Goal: Entertainment & Leisure: Browse casually

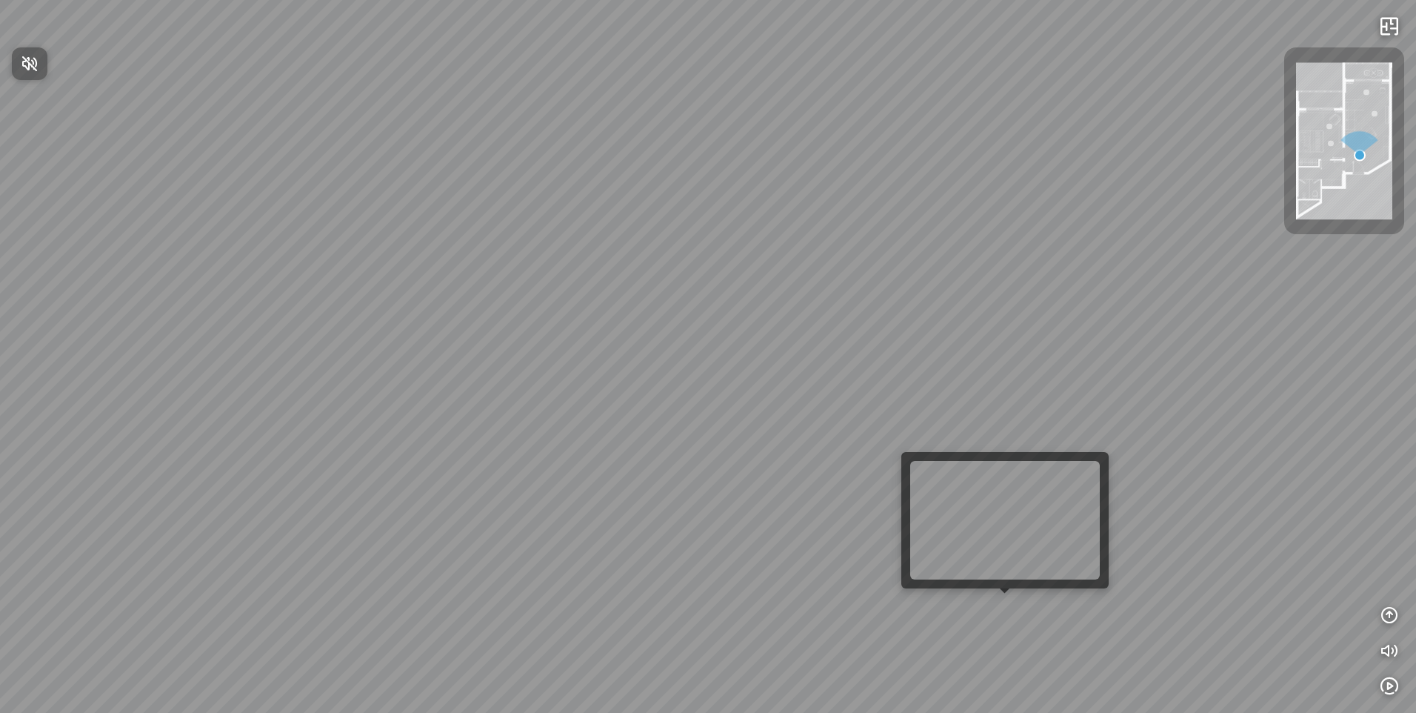
click at [996, 610] on div at bounding box center [708, 356] width 1416 height 713
click at [1010, 604] on div "Bedroom" at bounding box center [708, 356] width 1416 height 713
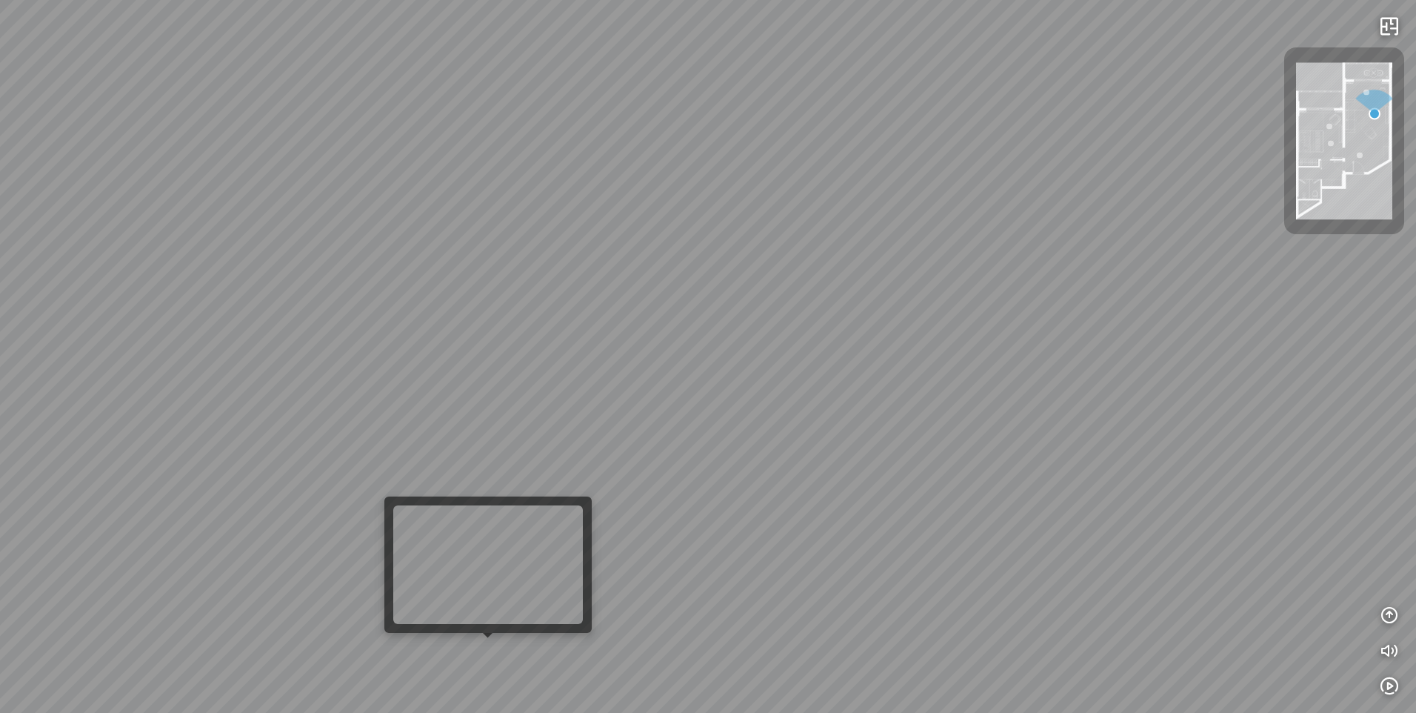
click at [491, 646] on div "Bedroom" at bounding box center [708, 356] width 1416 height 713
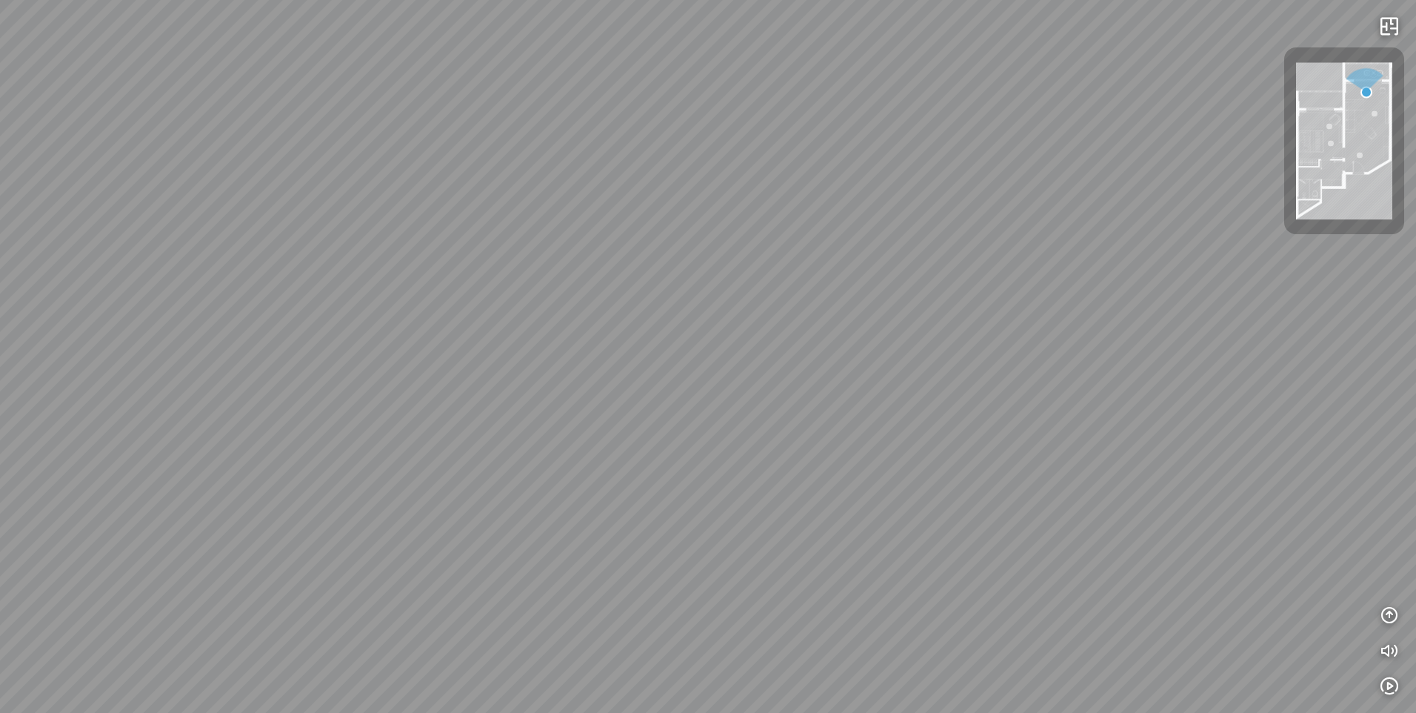
drag, startPoint x: 650, startPoint y: 538, endPoint x: 673, endPoint y: 569, distance: 39.1
click at [673, 567] on div "Bedroom" at bounding box center [708, 356] width 1416 height 713
drag, startPoint x: 679, startPoint y: 584, endPoint x: 684, endPoint y: 605, distance: 21.4
click at [681, 590] on div "Bedroom" at bounding box center [708, 356] width 1416 height 713
drag, startPoint x: 684, startPoint y: 605, endPoint x: 692, endPoint y: 627, distance: 22.7
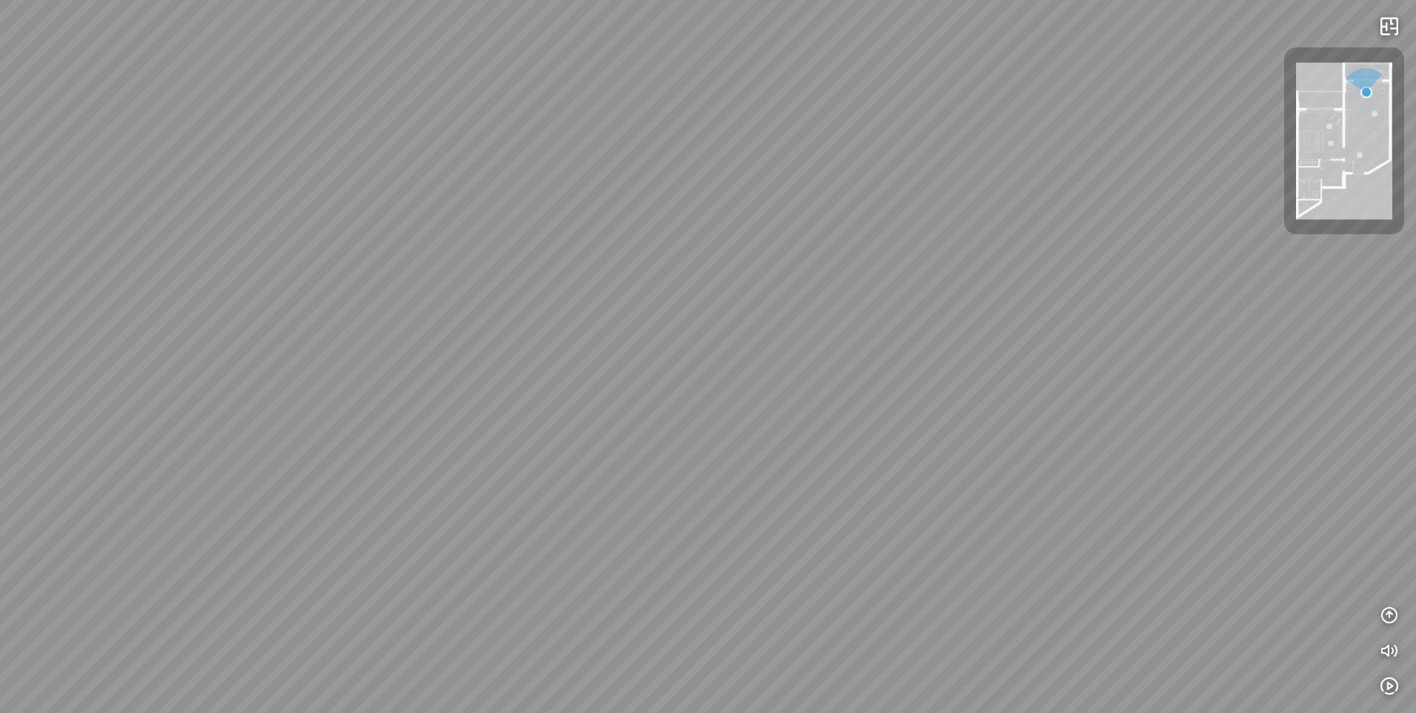
click at [687, 612] on div "Bedroom" at bounding box center [708, 356] width 1416 height 713
click at [691, 624] on div "Bedroom" at bounding box center [708, 356] width 1416 height 713
drag, startPoint x: 719, startPoint y: 695, endPoint x: 725, endPoint y: 704, distance: 11.7
click at [725, 704] on div "Bedroom" at bounding box center [708, 356] width 1416 height 713
drag, startPoint x: 725, startPoint y: 704, endPoint x: 885, endPoint y: 370, distance: 370.4
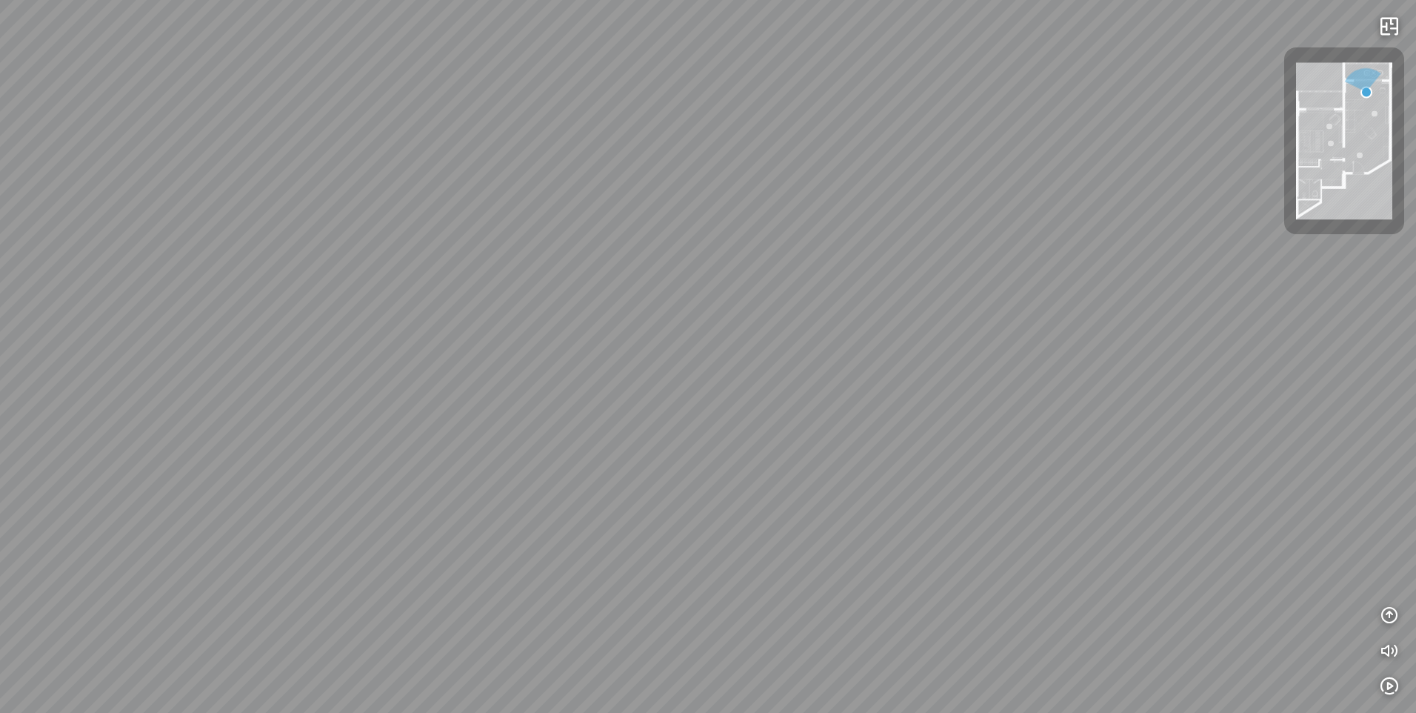
click at [875, 384] on div "Bedroom" at bounding box center [708, 356] width 1416 height 713
click at [998, 376] on div "Bedroom" at bounding box center [708, 356] width 1416 height 713
drag, startPoint x: 494, startPoint y: 259, endPoint x: 822, endPoint y: 533, distance: 428.0
click at [822, 533] on div "Bedroom" at bounding box center [708, 356] width 1416 height 713
drag, startPoint x: 828, startPoint y: 544, endPoint x: 971, endPoint y: 744, distance: 246.5
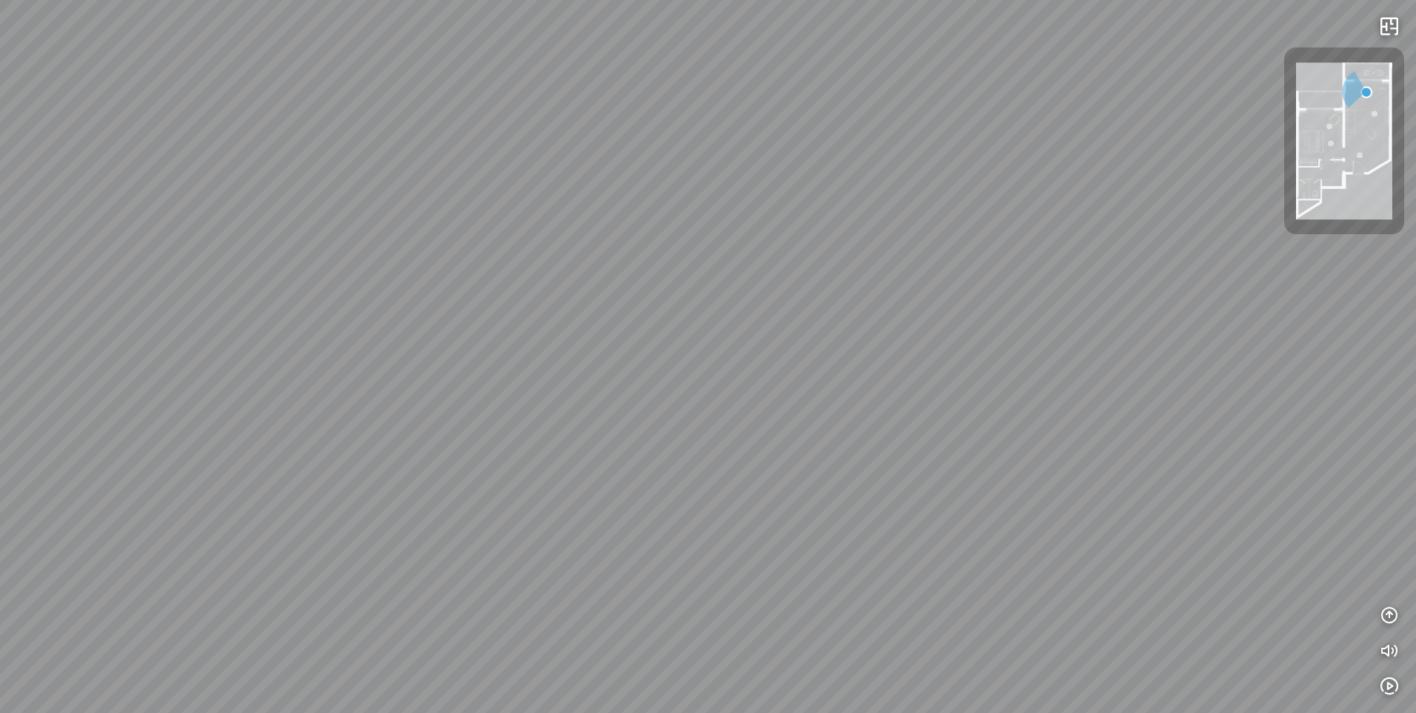
click at [971, 712] on html "Bedroom INFO: krpano 1.20.8 (build [DATE]) INFO: HTML5/Desktop - Microsoft Edge…" at bounding box center [708, 356] width 1416 height 713
drag, startPoint x: 550, startPoint y: 236, endPoint x: 969, endPoint y: 357, distance: 435.8
click at [969, 357] on div "Bedroom" at bounding box center [708, 356] width 1416 height 713
click at [967, 343] on div "Bedroom" at bounding box center [708, 356] width 1416 height 713
click at [602, 438] on div "Bedroom" at bounding box center [708, 356] width 1416 height 713
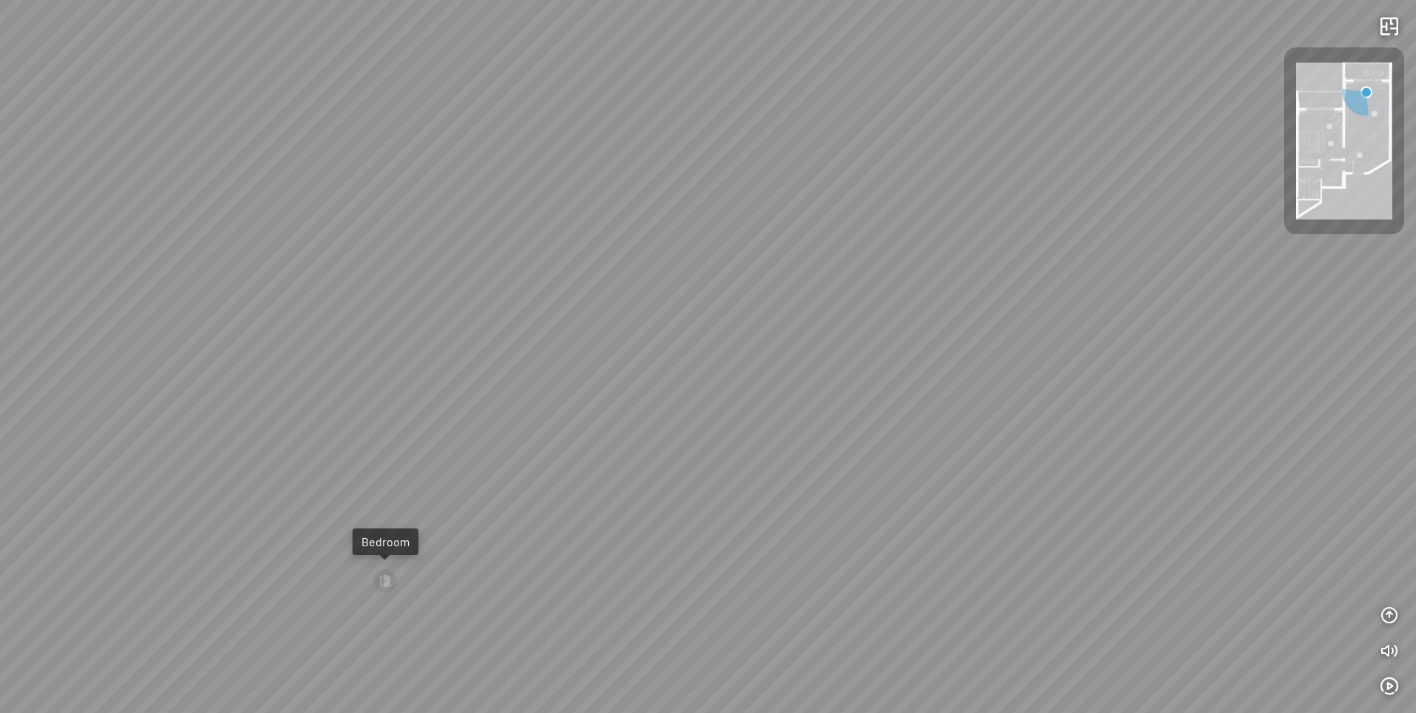
click at [833, 198] on div "Bedroom" at bounding box center [708, 356] width 1416 height 713
drag, startPoint x: 869, startPoint y: 146, endPoint x: 908, endPoint y: 99, distance: 61.6
click at [907, 100] on div "Bedroom" at bounding box center [708, 356] width 1416 height 713
click at [909, 98] on div "Bedroom" at bounding box center [708, 356] width 1416 height 713
click at [747, 281] on div "Bedroom" at bounding box center [708, 356] width 1416 height 713
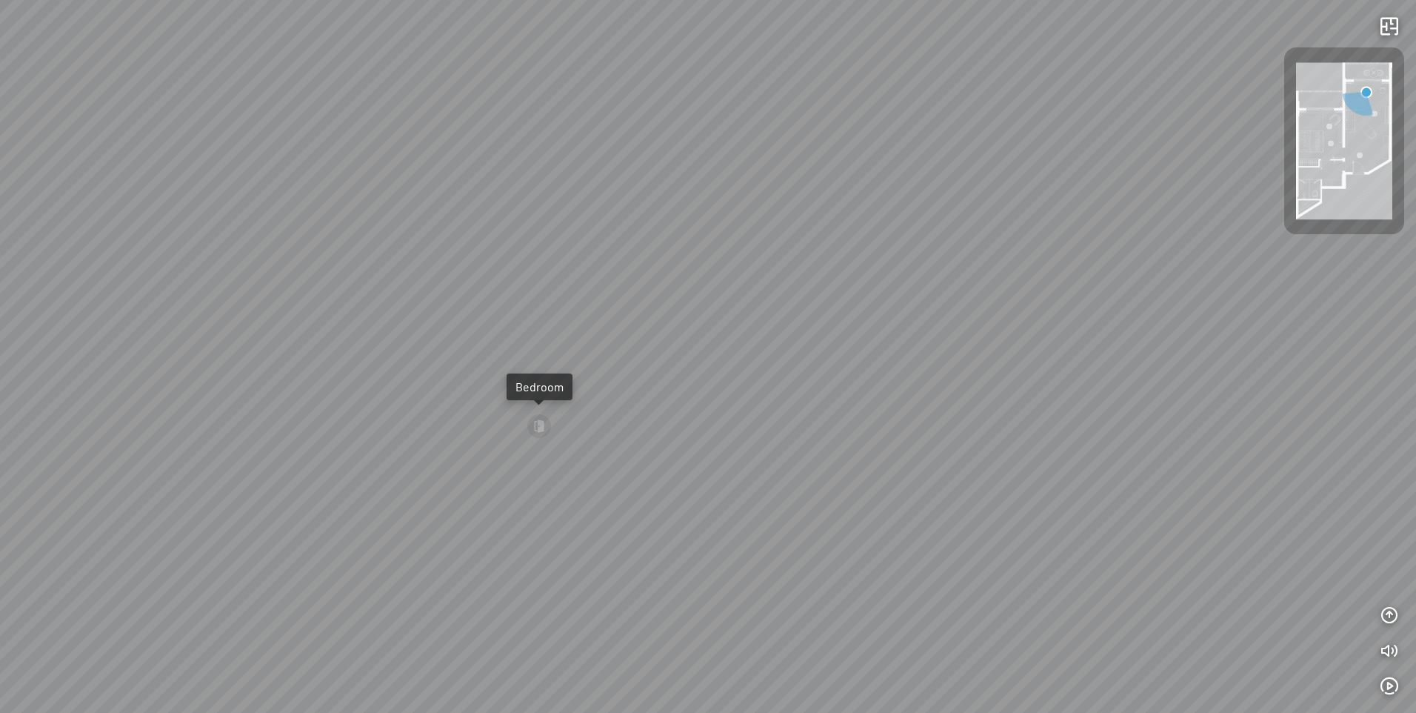
click at [570, 554] on div "Bedroom" at bounding box center [708, 356] width 1416 height 713
drag, startPoint x: 570, startPoint y: 554, endPoint x: 811, endPoint y: 404, distance: 283.9
click at [793, 416] on div "Bedroom" at bounding box center [708, 356] width 1416 height 713
click at [921, 327] on div "Bedroom" at bounding box center [708, 356] width 1416 height 713
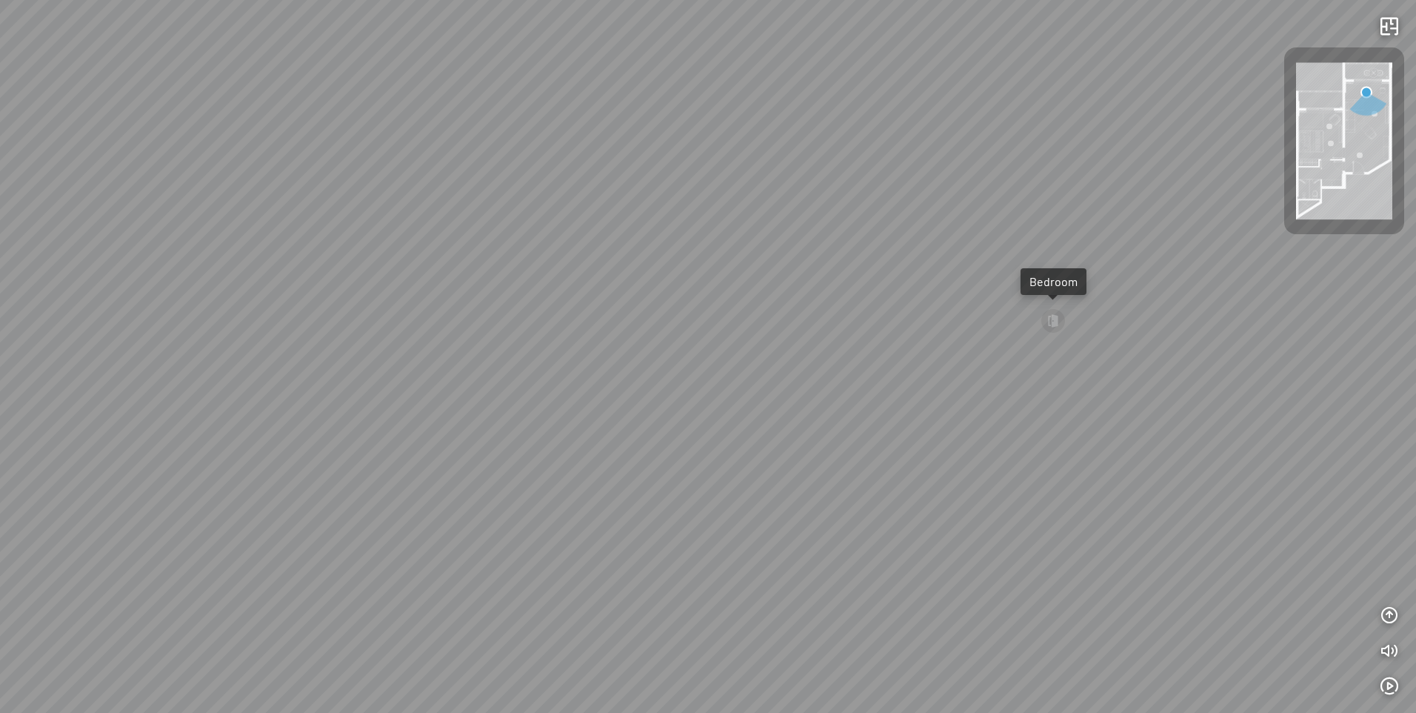
drag, startPoint x: 267, startPoint y: 402, endPoint x: 655, endPoint y: 456, distance: 391.1
click at [640, 463] on div "Bedroom" at bounding box center [708, 356] width 1416 height 713
click at [655, 456] on div "Bedroom" at bounding box center [708, 356] width 1416 height 713
click at [672, 445] on div "Bedroom" at bounding box center [708, 356] width 1416 height 713
click at [791, 376] on div "Bedroom" at bounding box center [708, 356] width 1416 height 713
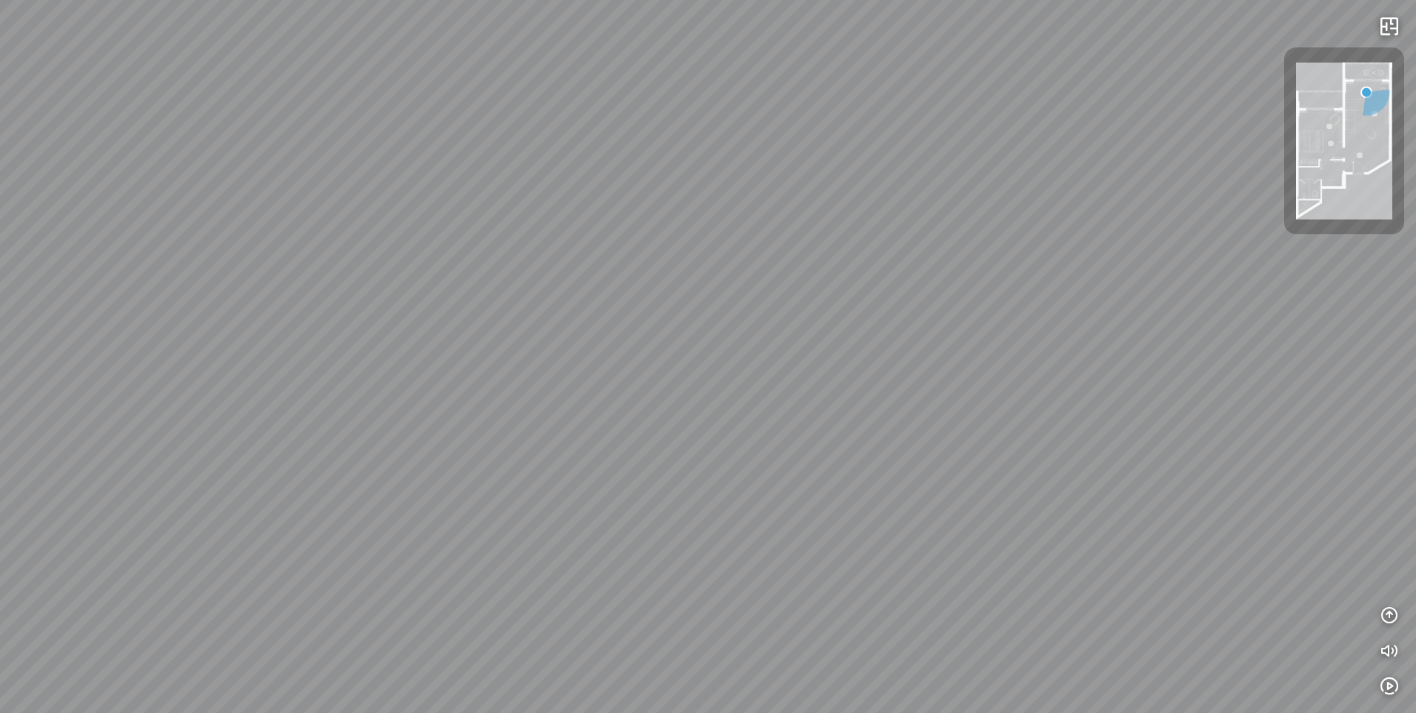
click at [793, 376] on div "Bedroom" at bounding box center [708, 356] width 1416 height 713
drag, startPoint x: 448, startPoint y: 410, endPoint x: 442, endPoint y: 419, distance: 10.7
click at [447, 410] on div "Bedroom" at bounding box center [708, 356] width 1416 height 713
drag, startPoint x: 804, startPoint y: 226, endPoint x: 1009, endPoint y: 183, distance: 209.6
click at [1009, 183] on div "Bedroom" at bounding box center [708, 356] width 1416 height 713
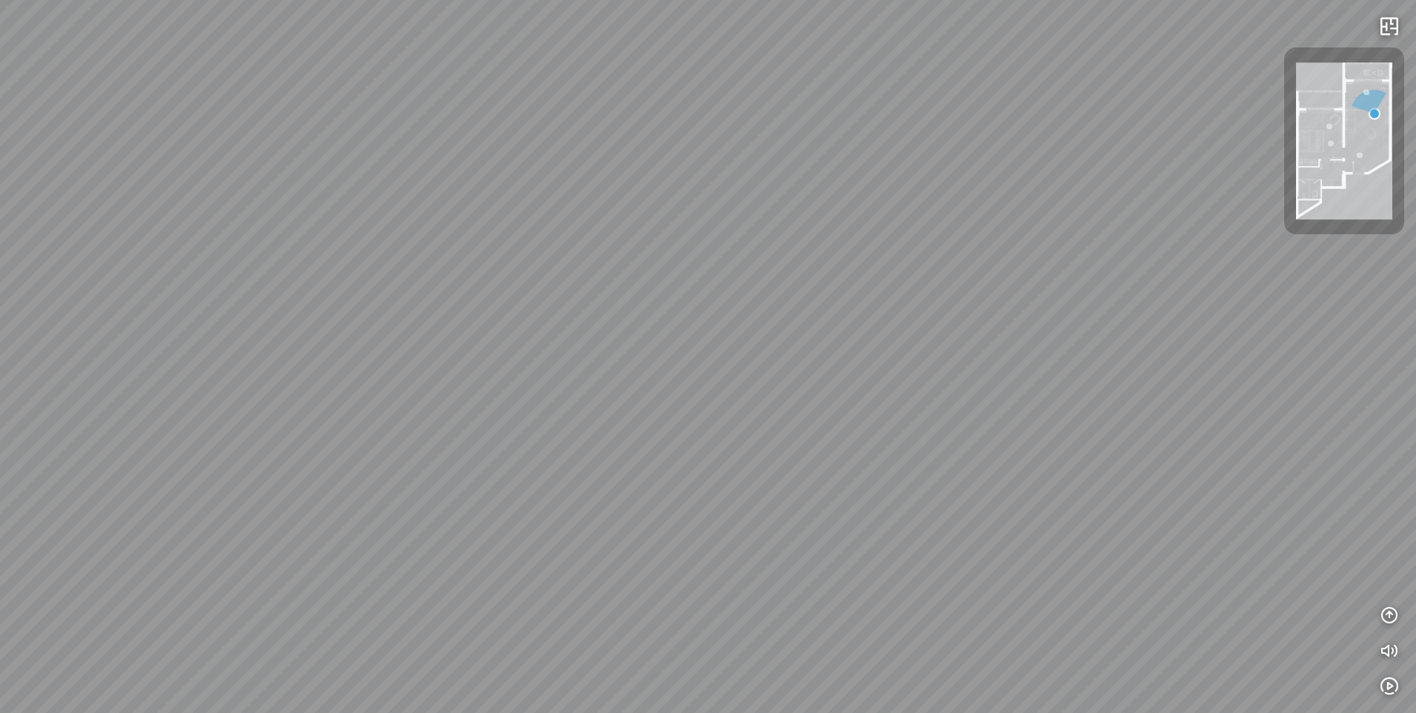
click at [1009, 183] on div "Bedroom" at bounding box center [708, 356] width 1416 height 713
drag, startPoint x: 470, startPoint y: 233, endPoint x: 939, endPoint y: 152, distance: 476.5
click at [918, 156] on div "Bedroom" at bounding box center [708, 356] width 1416 height 713
click at [994, 139] on div "Bedroom" at bounding box center [708, 356] width 1416 height 713
click at [791, 148] on div "Bedroom" at bounding box center [708, 356] width 1416 height 713
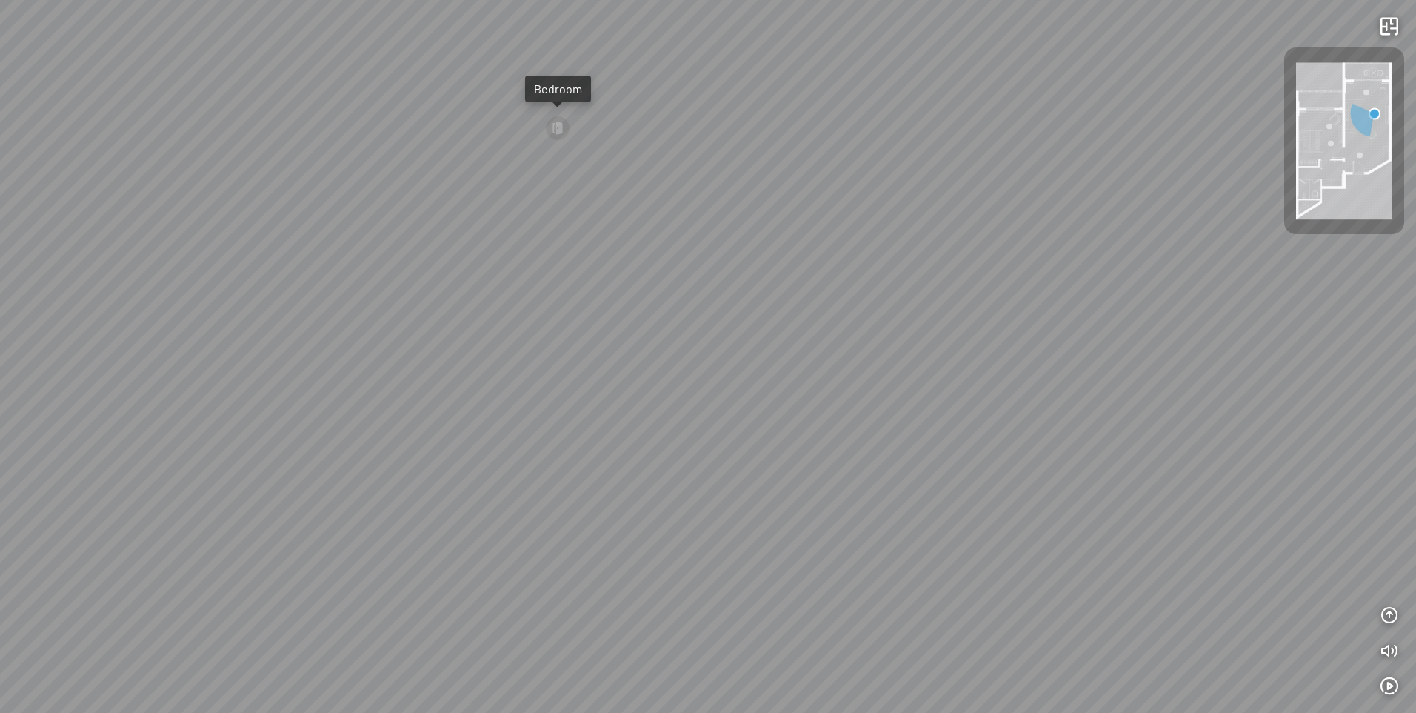
click at [887, 122] on div "Bedroom" at bounding box center [708, 356] width 1416 height 713
click at [805, 116] on div "Bedroom" at bounding box center [708, 356] width 1416 height 713
click at [805, 18] on div "Bedroom" at bounding box center [818, 7] width 66 height 27
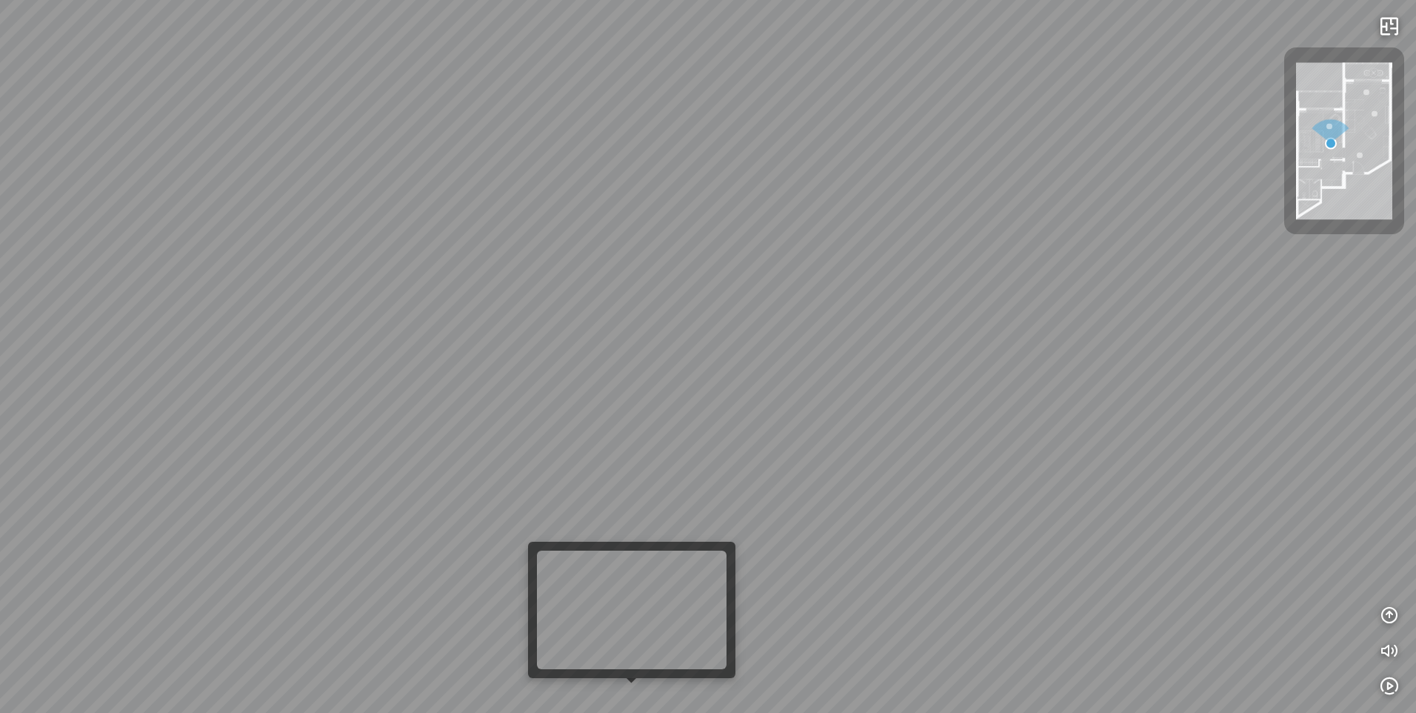
click at [650, 684] on div "Living Room" at bounding box center [708, 356] width 1416 height 713
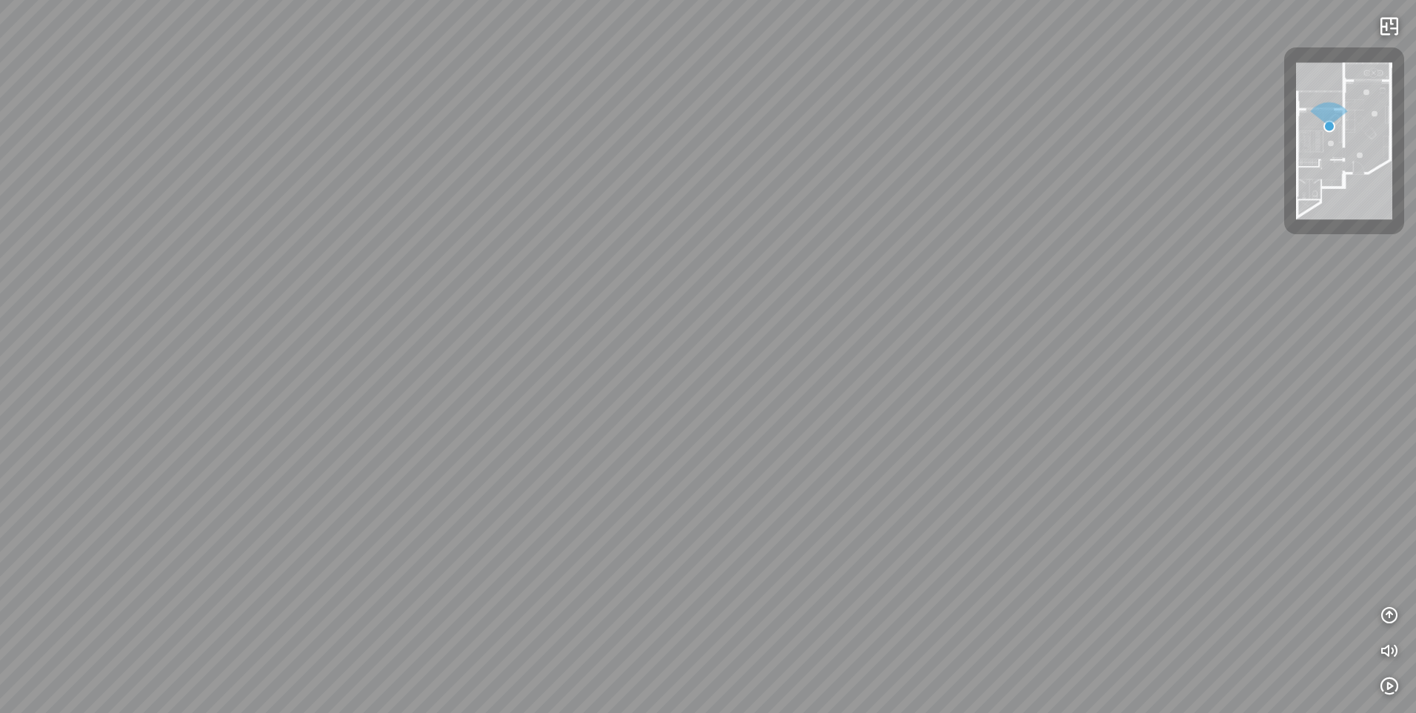
drag, startPoint x: 744, startPoint y: 439, endPoint x: 752, endPoint y: 439, distance: 8.1
click at [747, 439] on div "Living Room" at bounding box center [708, 356] width 1416 height 713
drag, startPoint x: 752, startPoint y: 439, endPoint x: 858, endPoint y: 453, distance: 106.9
click at [858, 453] on div "Living Room" at bounding box center [708, 356] width 1416 height 713
drag, startPoint x: 858, startPoint y: 453, endPoint x: 900, endPoint y: 461, distance: 43.0
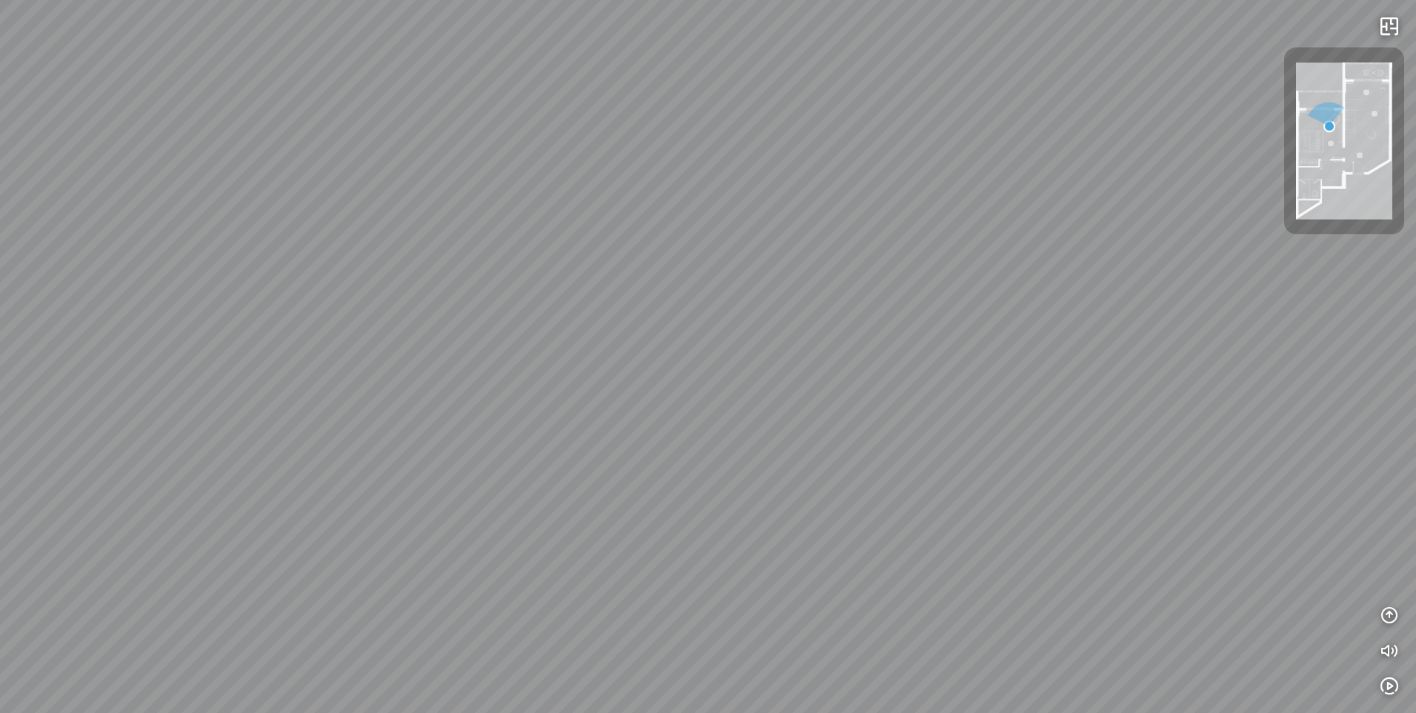
click at [879, 459] on div "Living Room" at bounding box center [708, 356] width 1416 height 713
click at [900, 461] on div "Living Room" at bounding box center [708, 356] width 1416 height 713
drag, startPoint x: 790, startPoint y: 439, endPoint x: 955, endPoint y: 669, distance: 282.4
click at [955, 671] on div "Living Room" at bounding box center [708, 356] width 1416 height 713
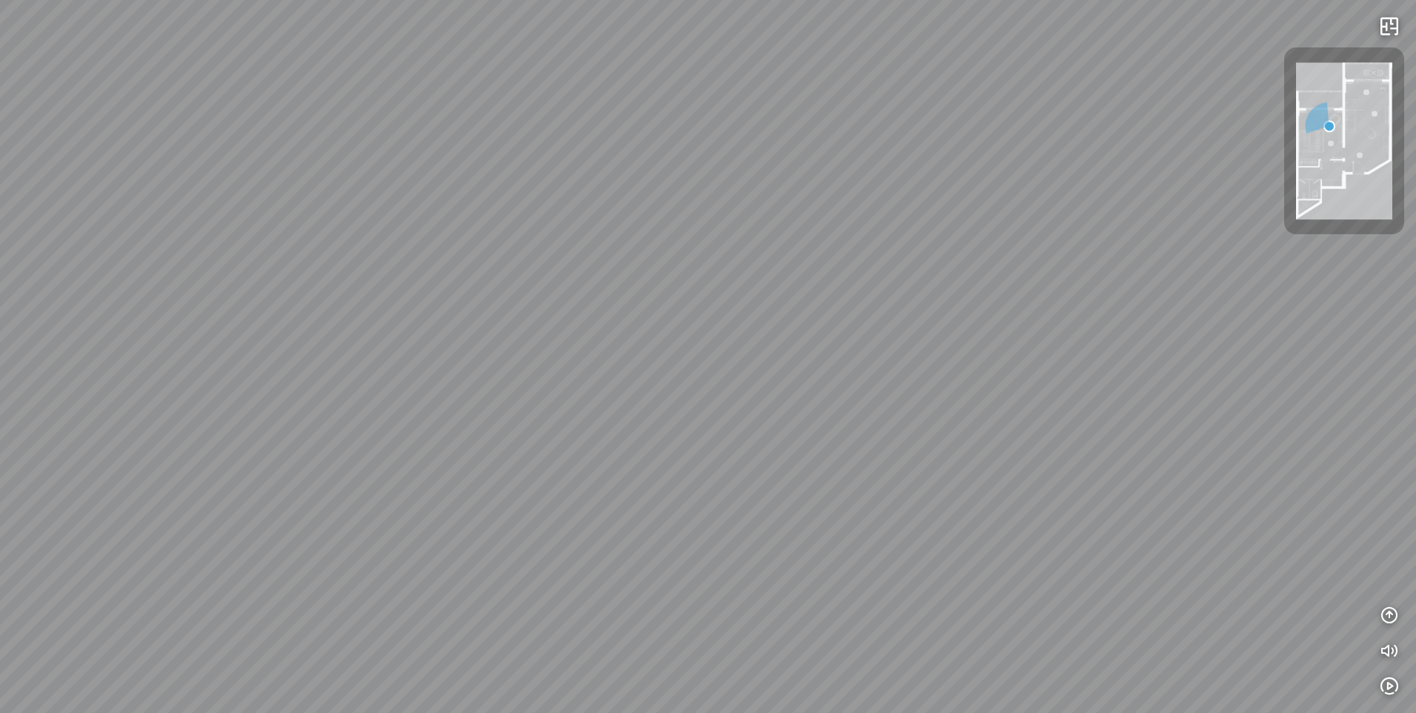
click at [1091, 334] on div "Living Room" at bounding box center [708, 356] width 1416 height 713
drag, startPoint x: 456, startPoint y: 489, endPoint x: 536, endPoint y: 431, distance: 98.1
click at [513, 446] on div "Living Room" at bounding box center [708, 356] width 1416 height 713
click at [650, 369] on div "Living Room" at bounding box center [708, 356] width 1416 height 713
drag, startPoint x: 727, startPoint y: 337, endPoint x: 845, endPoint y: 299, distance: 123.7
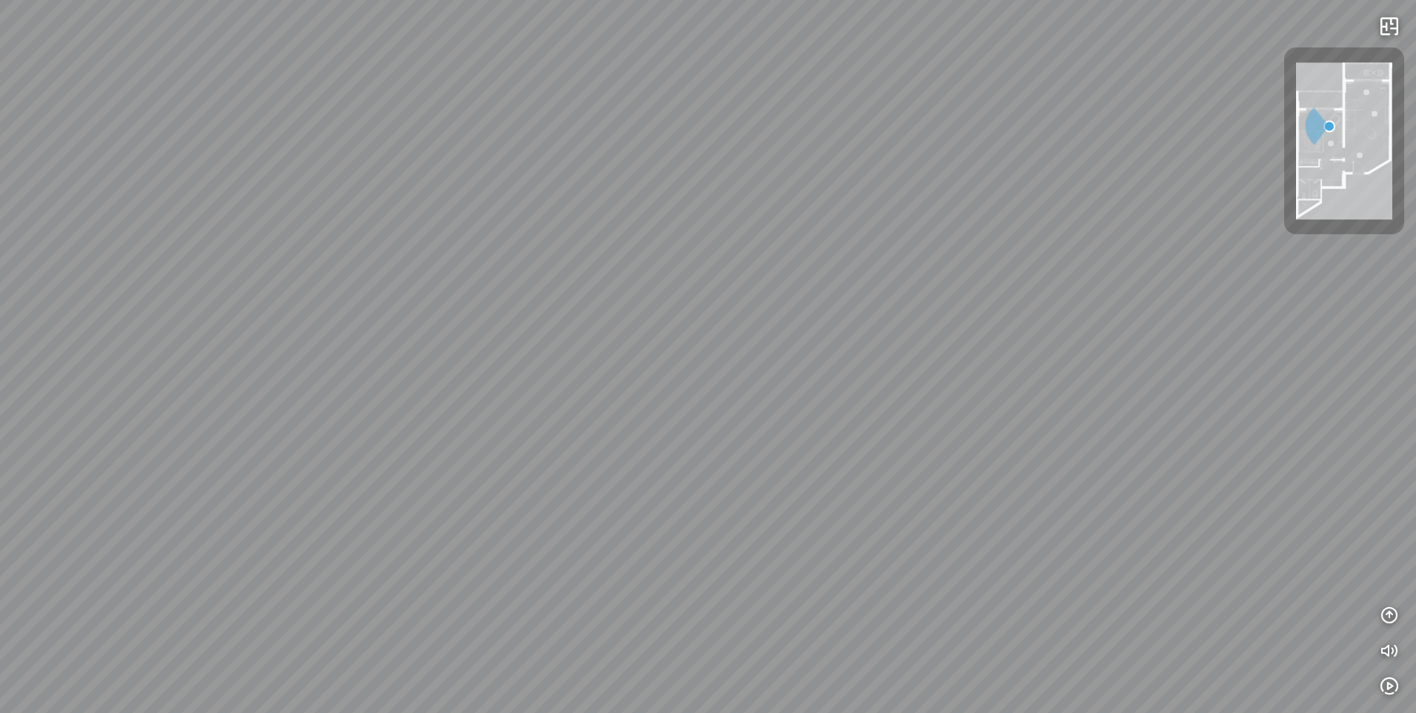
click at [845, 299] on div "Living Room" at bounding box center [708, 356] width 1416 height 713
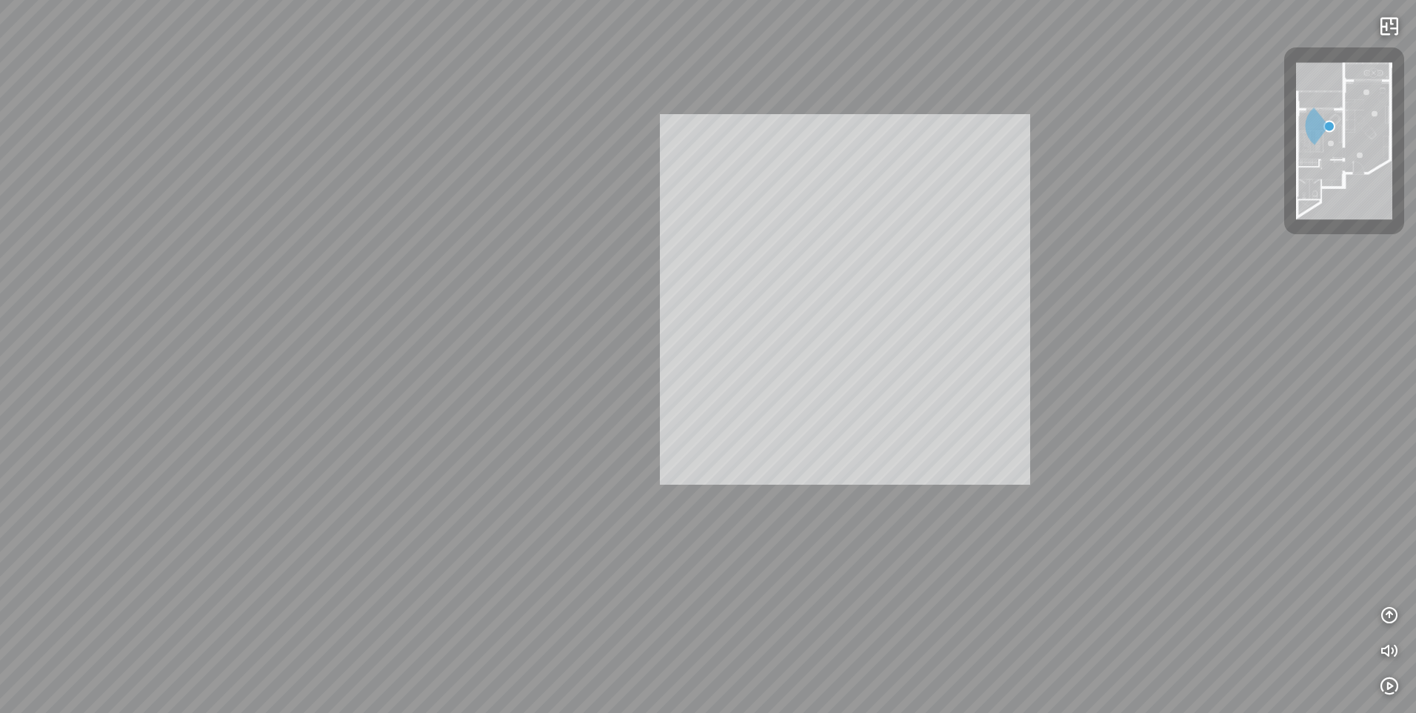
click at [845, 299] on div "Living Room INFO: krpano 1.20.8 (build [DATE]) INFO: HTML5/Desktop - Microsoft …" at bounding box center [708, 356] width 1416 height 713
click at [845, 299] on div "Living Room" at bounding box center [708, 356] width 1416 height 713
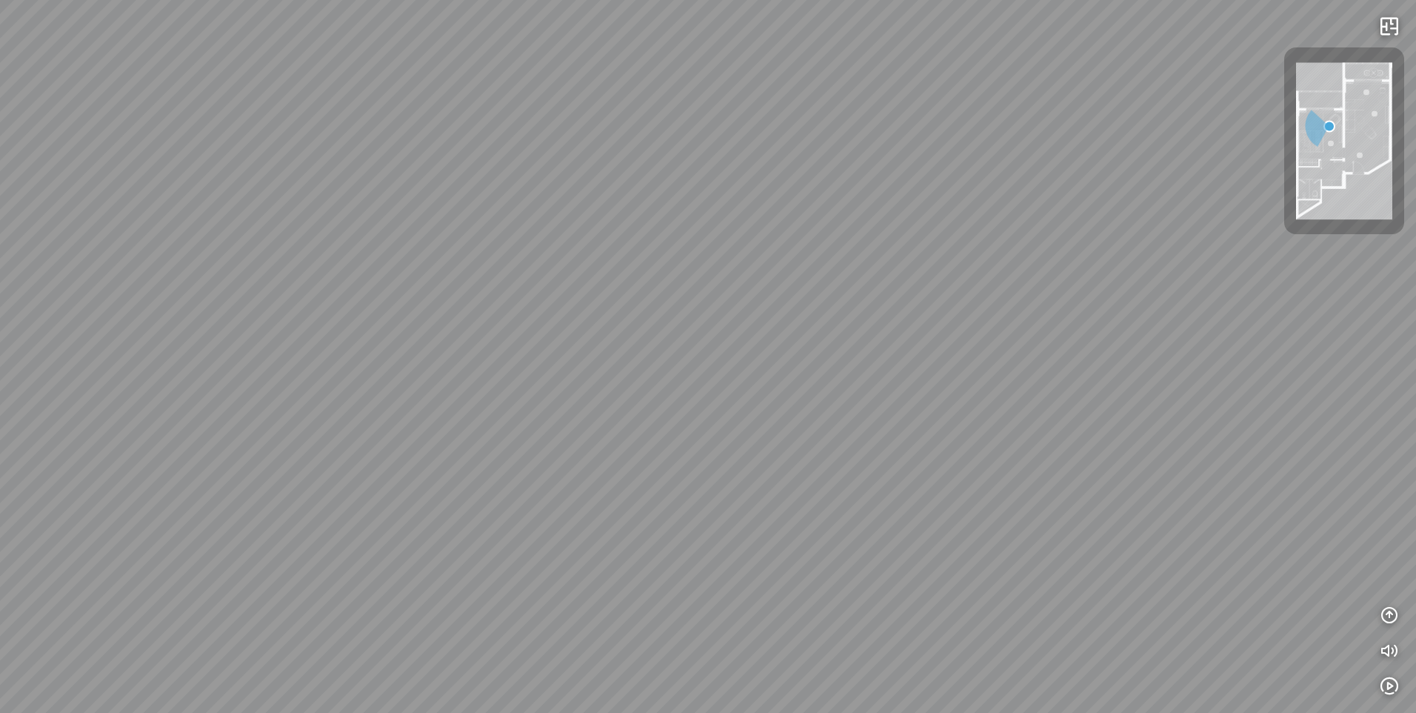
click at [805, 275] on div "Living Room" at bounding box center [708, 356] width 1416 height 713
drag, startPoint x: 420, startPoint y: 531, endPoint x: 836, endPoint y: 424, distance: 429.8
click at [836, 424] on div "Living Room" at bounding box center [708, 356] width 1416 height 713
click at [829, 429] on div "Living Room" at bounding box center [708, 356] width 1416 height 713
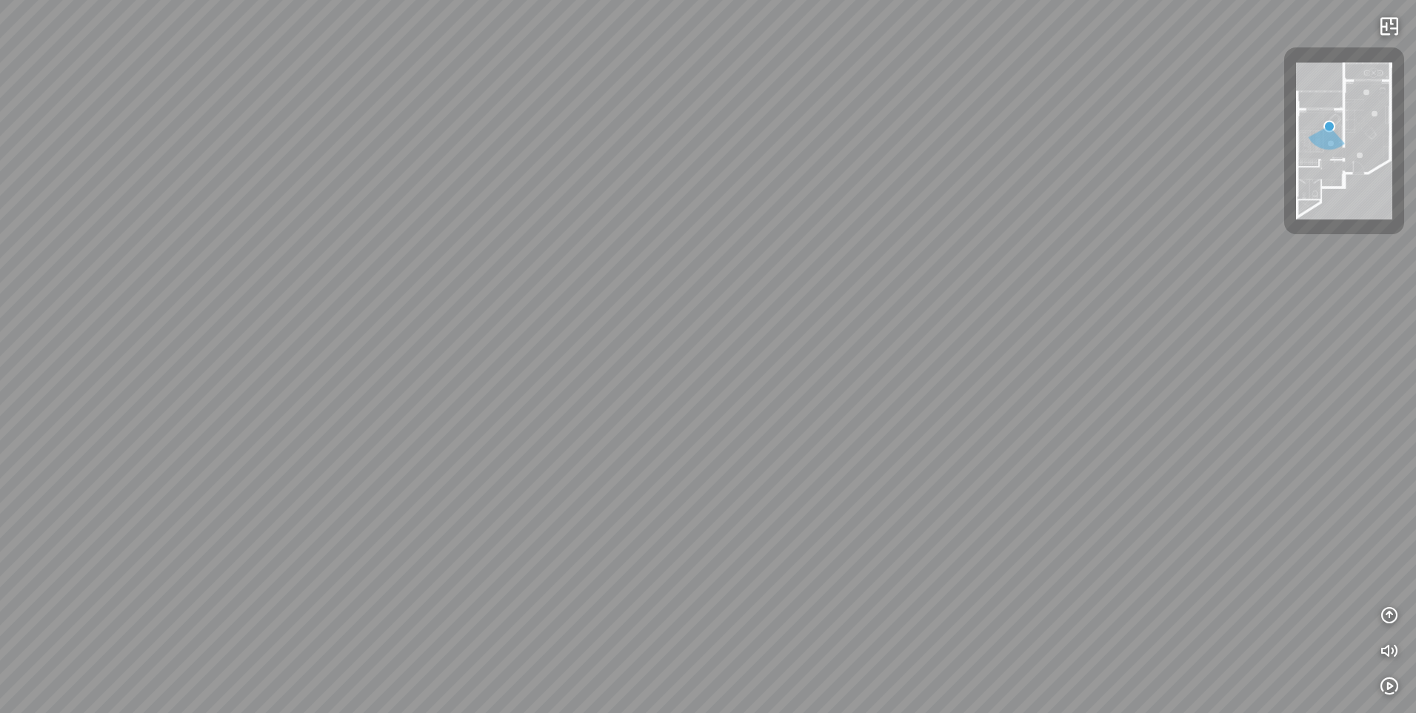
drag, startPoint x: 241, startPoint y: 346, endPoint x: 479, endPoint y: 476, distance: 270.8
click at [461, 488] on div "Living Room" at bounding box center [708, 356] width 1416 height 713
click at [473, 480] on div "Living Room" at bounding box center [708, 356] width 1416 height 713
click at [483, 472] on div "Living Room" at bounding box center [708, 356] width 1416 height 713
drag, startPoint x: 483, startPoint y: 472, endPoint x: 546, endPoint y: 441, distance: 70.2
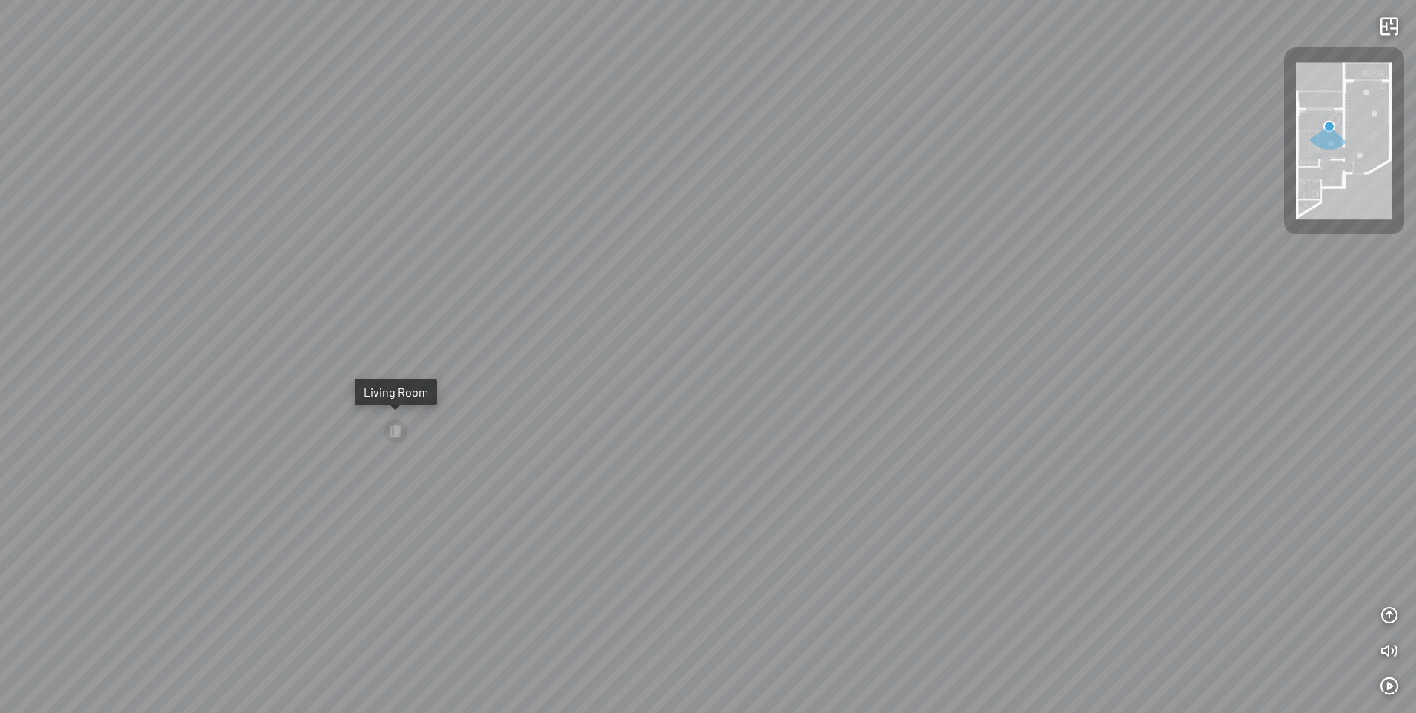
click at [543, 441] on div "Living Room" at bounding box center [708, 356] width 1416 height 713
click at [562, 436] on div "Living Room" at bounding box center [708, 356] width 1416 height 713
click at [555, 433] on div "Living Room" at bounding box center [708, 356] width 1416 height 713
click at [904, 416] on div "Living Room" at bounding box center [708, 356] width 1416 height 713
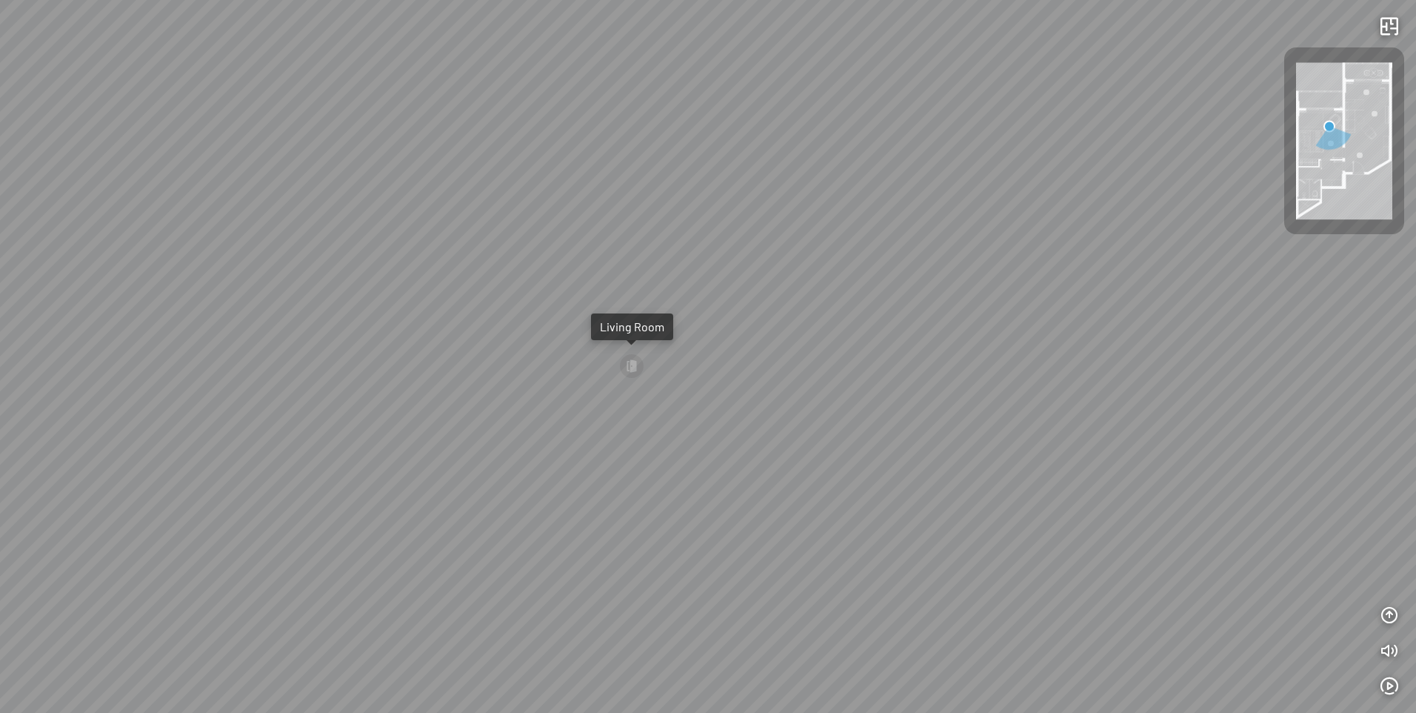
drag, startPoint x: 567, startPoint y: 387, endPoint x: 767, endPoint y: 351, distance: 202.5
click at [704, 361] on div "Living Room" at bounding box center [708, 356] width 1416 height 713
drag, startPoint x: 767, startPoint y: 351, endPoint x: 998, endPoint y: 392, distance: 234.7
click at [998, 392] on div "Living Room" at bounding box center [708, 356] width 1416 height 713
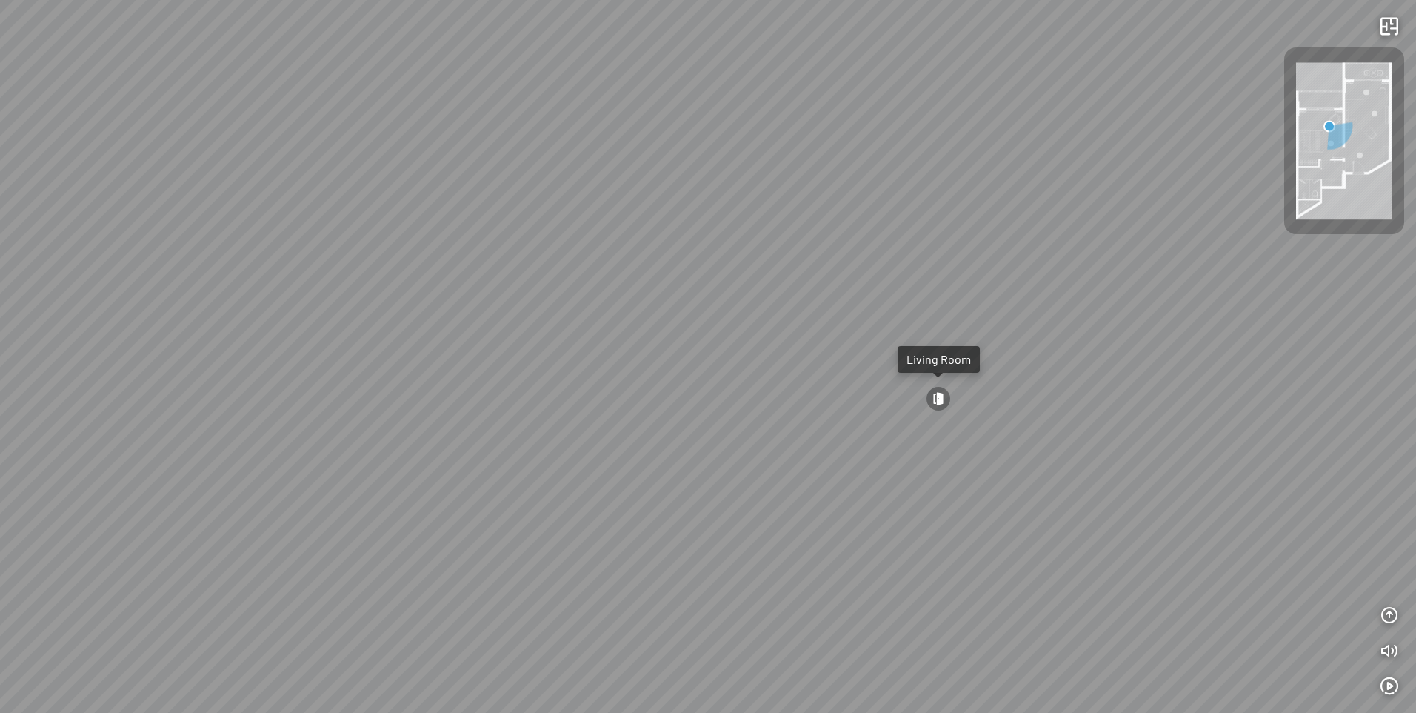
click at [944, 404] on div at bounding box center [938, 398] width 25 height 25
click at [957, 447] on div at bounding box center [708, 356] width 1416 height 713
click at [224, 370] on div "Bedroom" at bounding box center [708, 356] width 1416 height 713
click at [107, 337] on div "Bedroom" at bounding box center [708, 356] width 1416 height 713
click at [585, 240] on div "Bedroom" at bounding box center [708, 356] width 1416 height 713
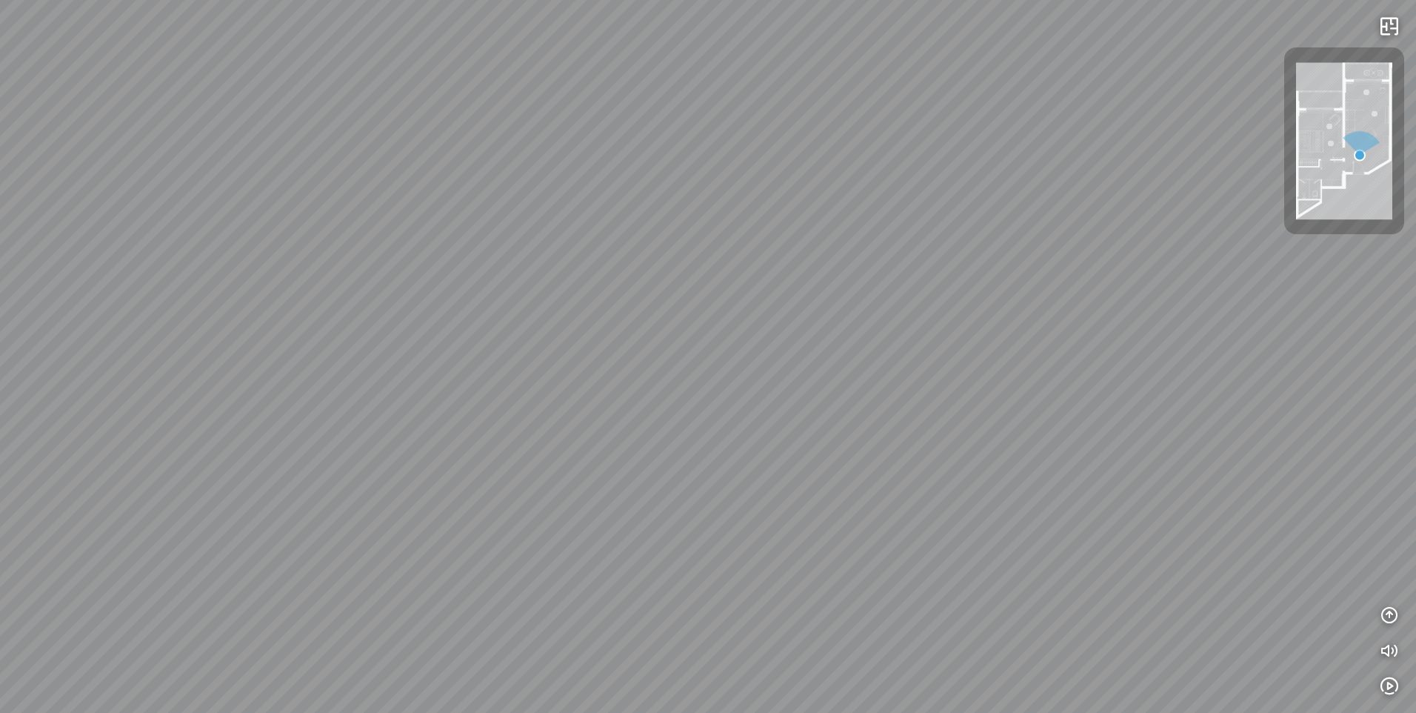
click at [835, 199] on div "Bedroom" at bounding box center [708, 356] width 1416 height 713
drag, startPoint x: 1157, startPoint y: 150, endPoint x: 1198, endPoint y: 142, distance: 41.4
click at [1197, 142] on div "Bedroom" at bounding box center [708, 356] width 1416 height 713
click at [1198, 142] on div "Bedroom" at bounding box center [708, 356] width 1416 height 713
drag, startPoint x: 623, startPoint y: 287, endPoint x: 1116, endPoint y: 201, distance: 500.0
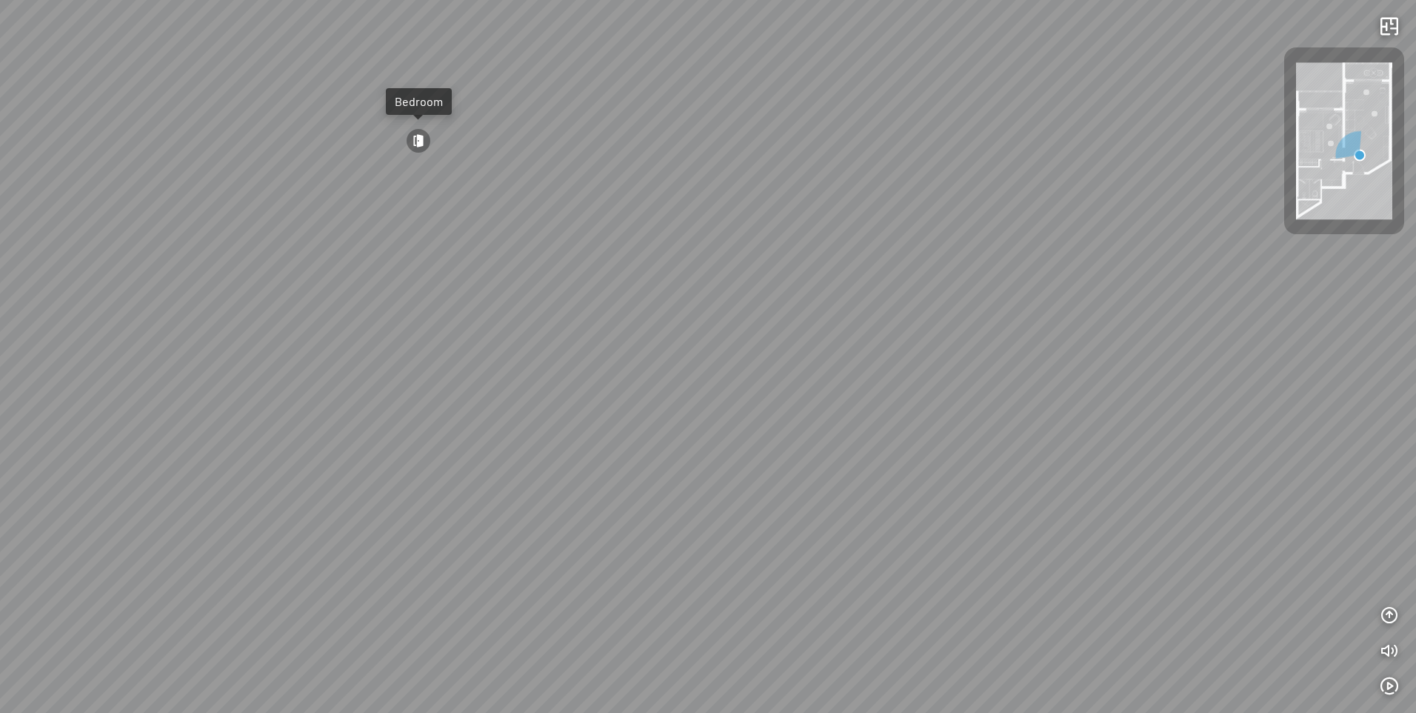
click at [1080, 210] on div "Bedroom" at bounding box center [708, 356] width 1416 height 713
click at [1141, 196] on div "Bedroom" at bounding box center [708, 356] width 1416 height 713
drag, startPoint x: 623, startPoint y: 212, endPoint x: 1092, endPoint y: 389, distance: 501.2
click at [1092, 389] on div at bounding box center [708, 356] width 1416 height 713
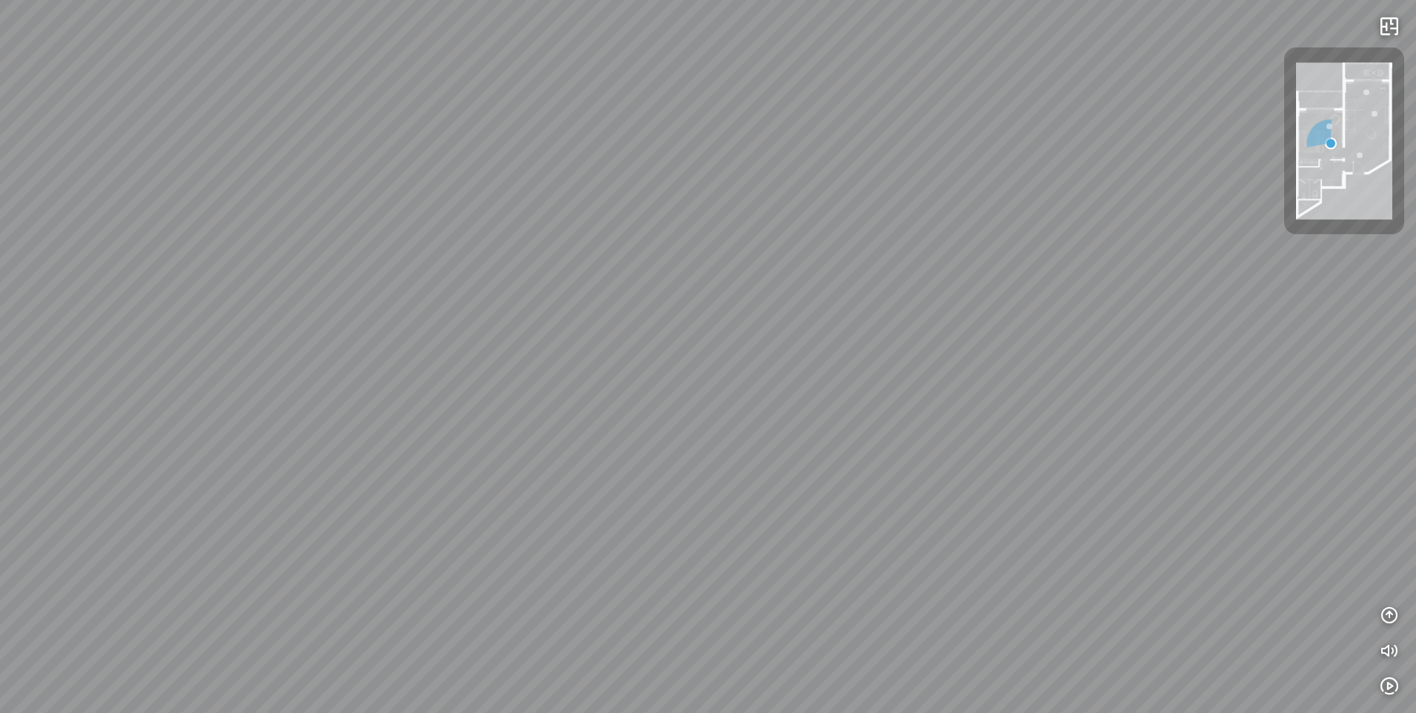
click at [1092, 389] on div at bounding box center [708, 356] width 1416 height 713
